Goal: Use online tool/utility: Utilize a website feature to perform a specific function

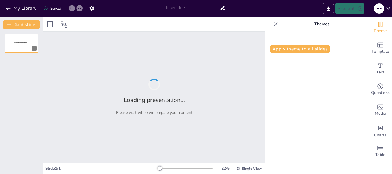
type input "Descubriendo el Texto Único Ordenado: Ley de Productividad y Competitividad Lab…"
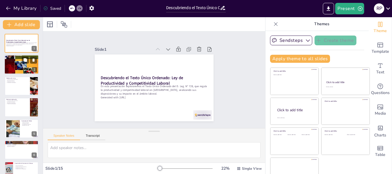
click at [21, 66] on div at bounding box center [21, 65] width 34 height 46
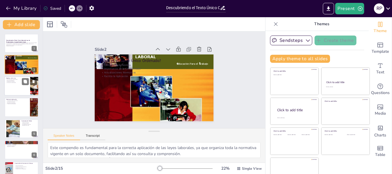
click at [9, 89] on div at bounding box center [21, 86] width 34 height 20
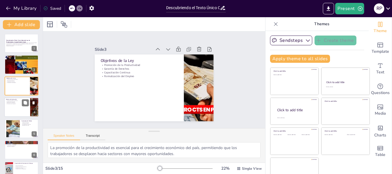
click at [11, 109] on div at bounding box center [21, 108] width 34 height 20
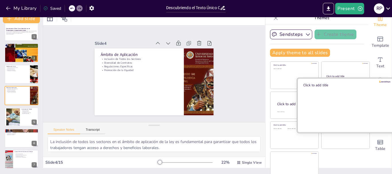
scroll to position [11, 0]
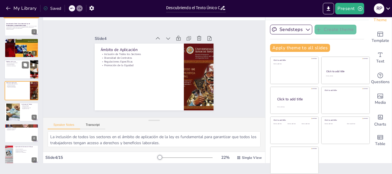
click at [9, 69] on div at bounding box center [21, 70] width 34 height 20
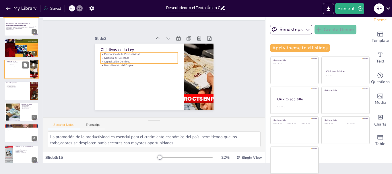
scroll to position [0, 0]
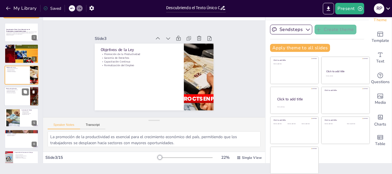
click at [12, 91] on p "Diversidad de Contratos" at bounding box center [17, 90] width 22 height 1
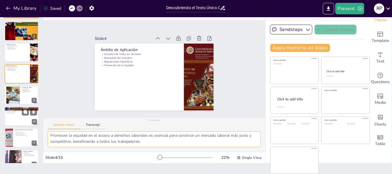
scroll to position [34, 0]
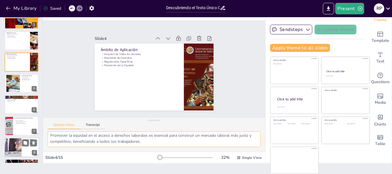
click at [11, 146] on div at bounding box center [13, 148] width 20 height 20
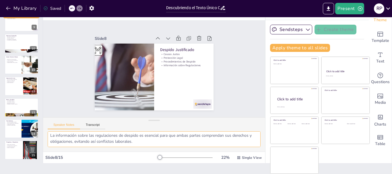
scroll to position [182, 0]
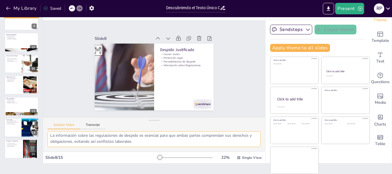
click at [8, 124] on p "Potencial Transformador" at bounding box center [13, 124] width 14 height 1
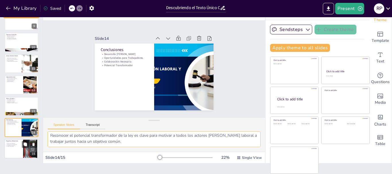
click at [11, 144] on p "Importancia de la Interacción" at bounding box center [13, 144] width 14 height 1
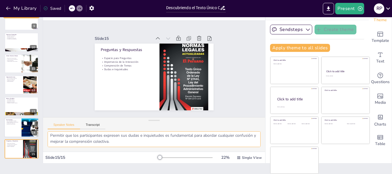
click at [14, 130] on div at bounding box center [21, 128] width 34 height 20
type textarea "El desarrollo [PERSON_NAME] laboral es esencial para el crecimiento económico y…"
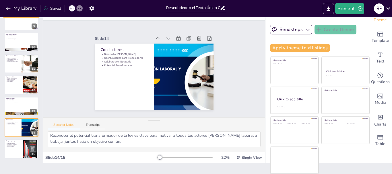
click at [223, 7] on icon at bounding box center [223, 8] width 5 height 4
click at [305, 29] on icon "button" at bounding box center [308, 30] width 6 height 6
click at [357, 8] on button "Present" at bounding box center [349, 8] width 29 height 11
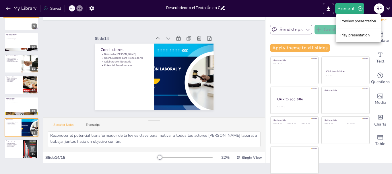
click at [358, 21] on li "Preview presentation" at bounding box center [358, 21] width 45 height 9
